Goal: Navigation & Orientation: Find specific page/section

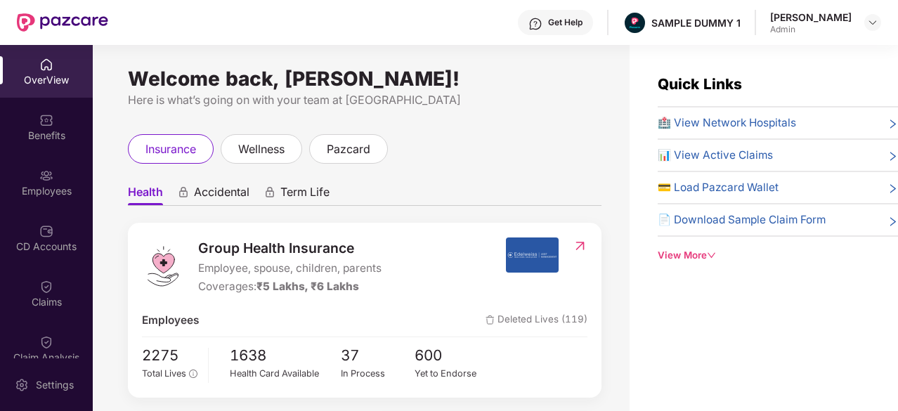
scroll to position [241, 0]
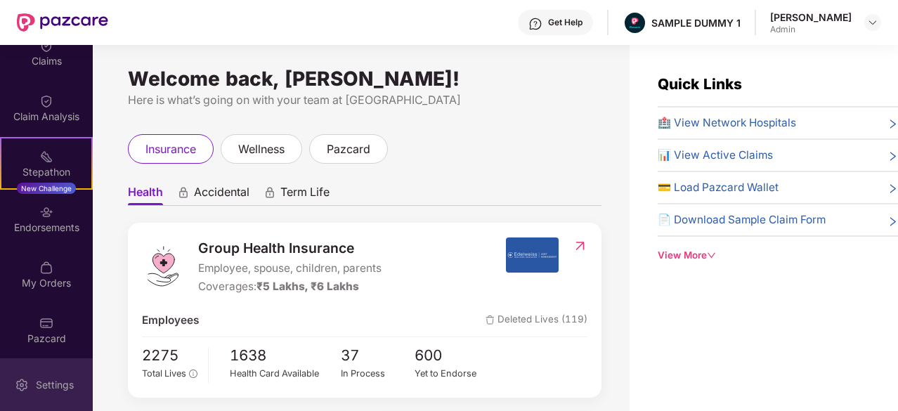
click at [51, 370] on div "Settings" at bounding box center [46, 385] width 93 height 53
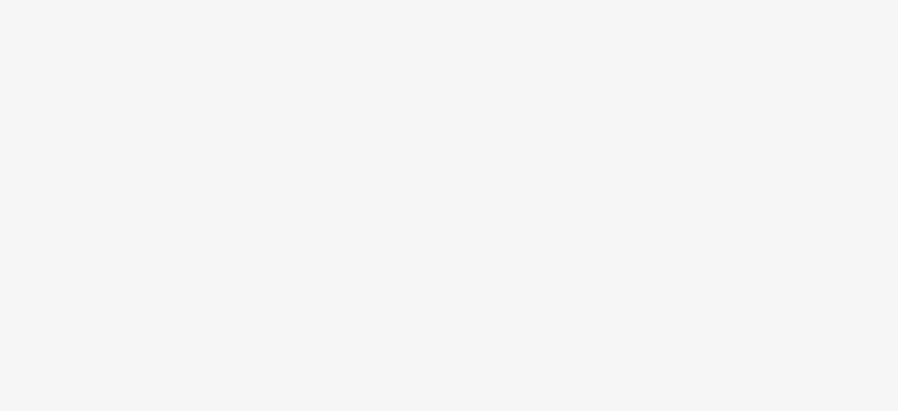
click at [70, 380] on body at bounding box center [449, 205] width 898 height 411
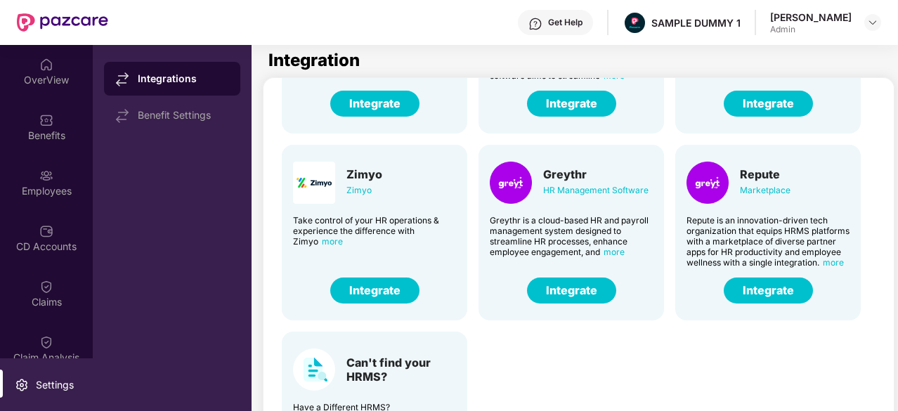
scroll to position [96, 0]
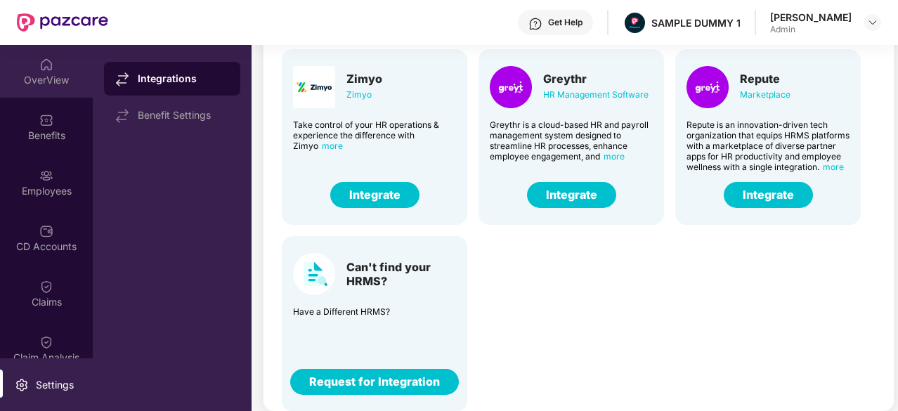
click at [18, 65] on div "OverView" at bounding box center [46, 71] width 93 height 53
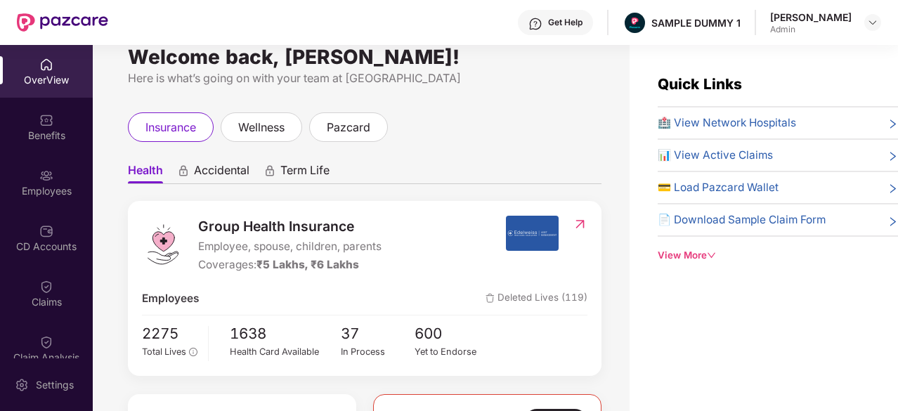
scroll to position [24, 0]
